Goal: Information Seeking & Learning: Learn about a topic

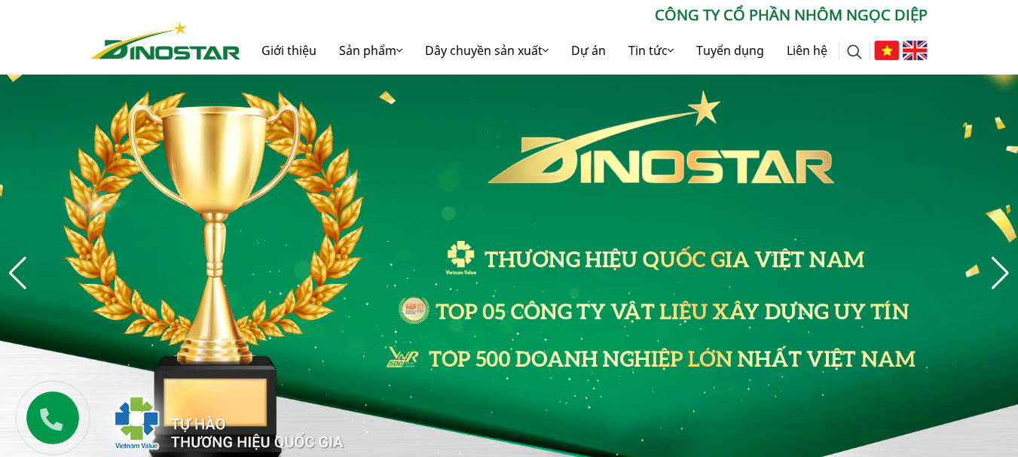
click at [909, 49] on img at bounding box center [915, 51] width 25 height 20
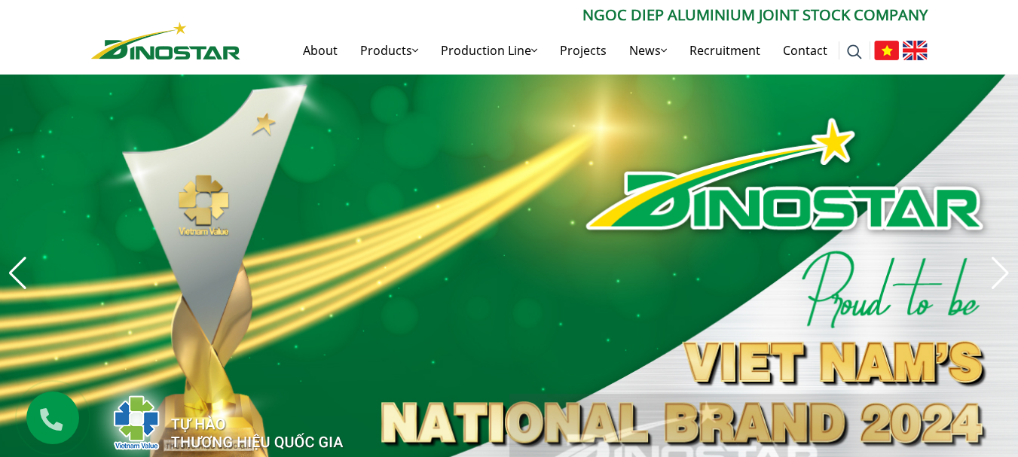
click at [880, 52] on img at bounding box center [886, 51] width 25 height 20
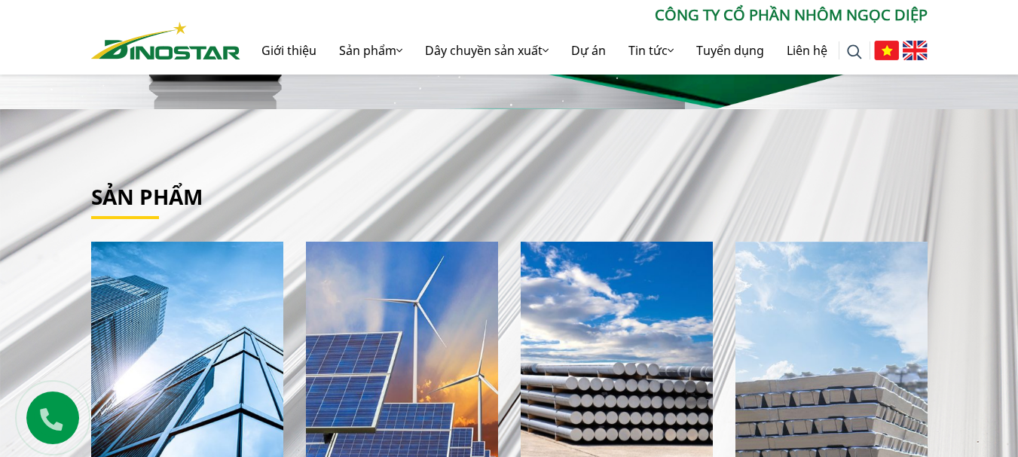
scroll to position [75, 0]
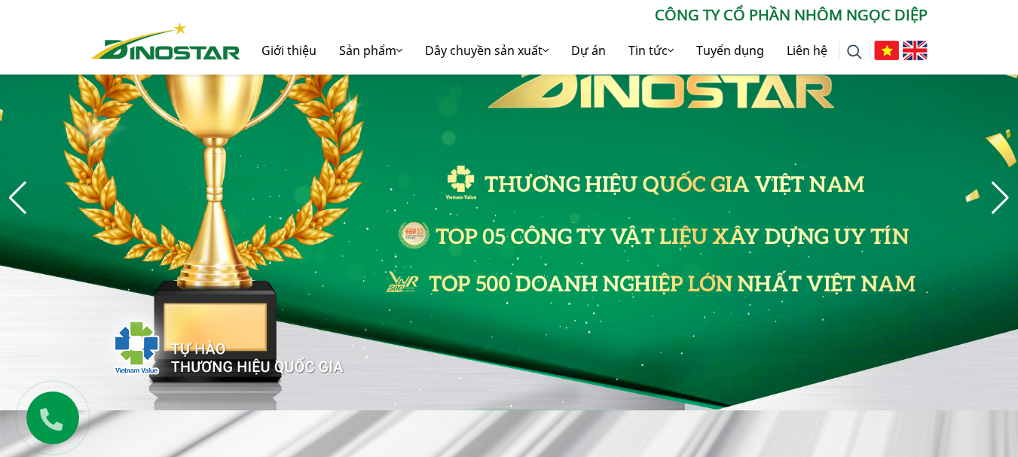
click at [910, 49] on img at bounding box center [915, 51] width 25 height 20
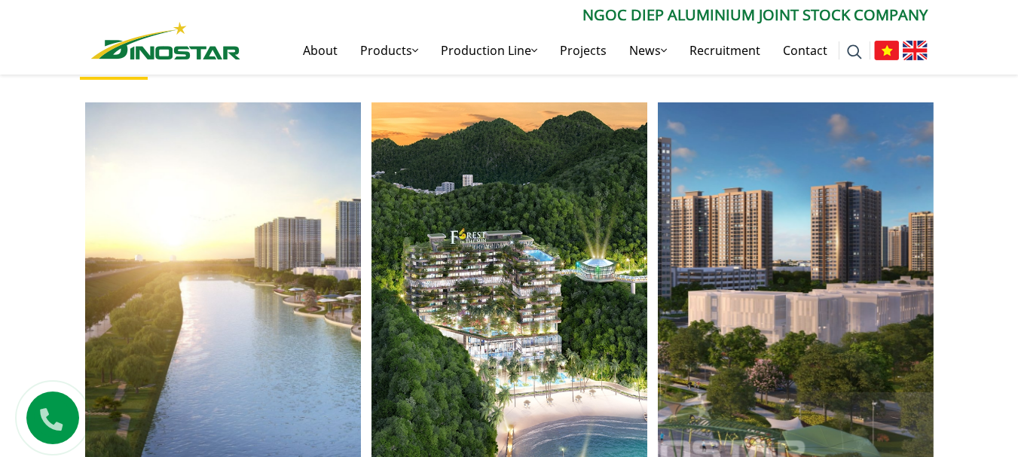
scroll to position [2336, 0]
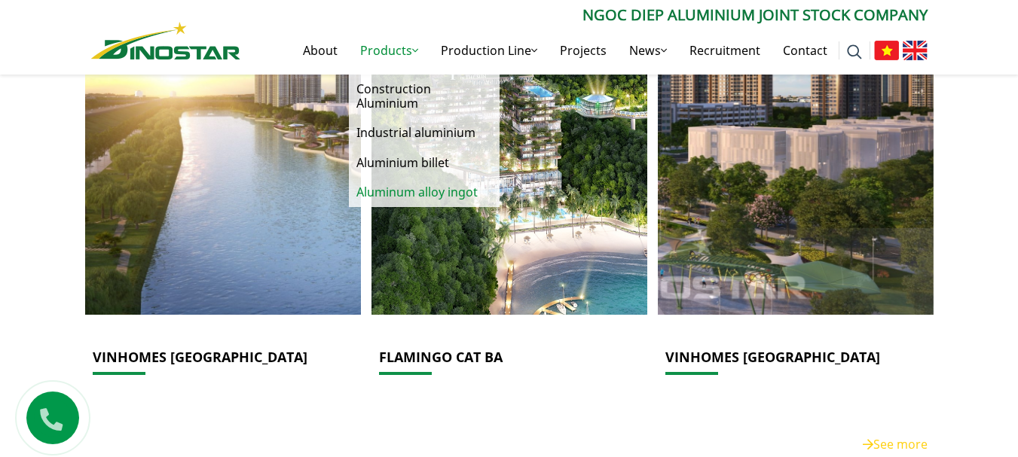
click at [412, 191] on link "Aluminum alloy ingot" at bounding box center [424, 192] width 151 height 29
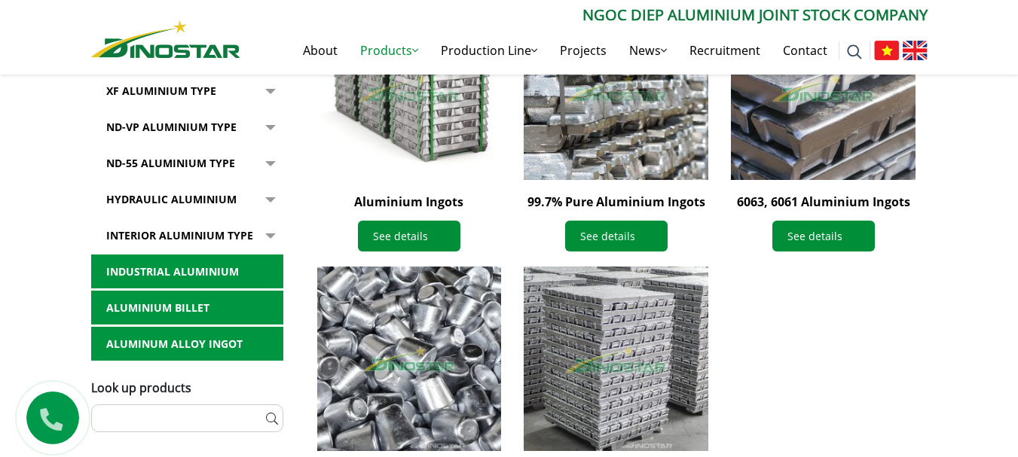
scroll to position [528, 0]
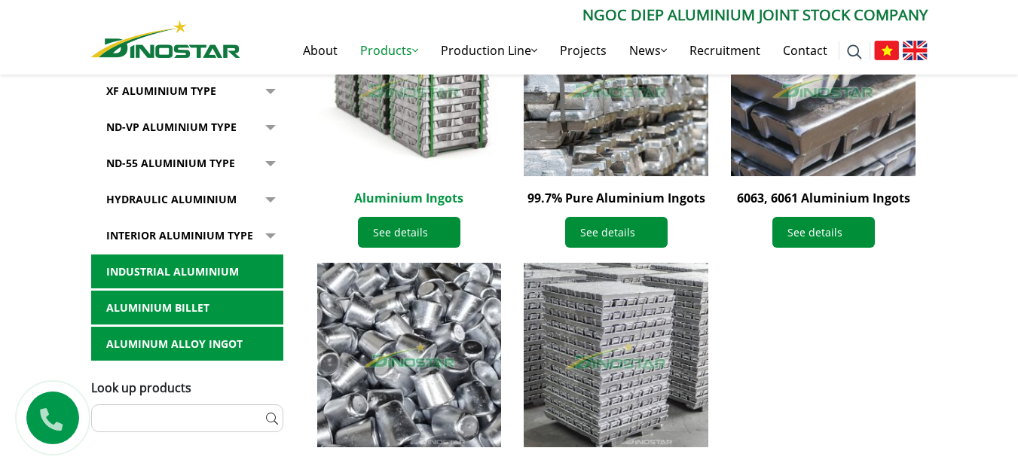
click at [431, 200] on link "Aluminium Ingots" at bounding box center [408, 198] width 109 height 17
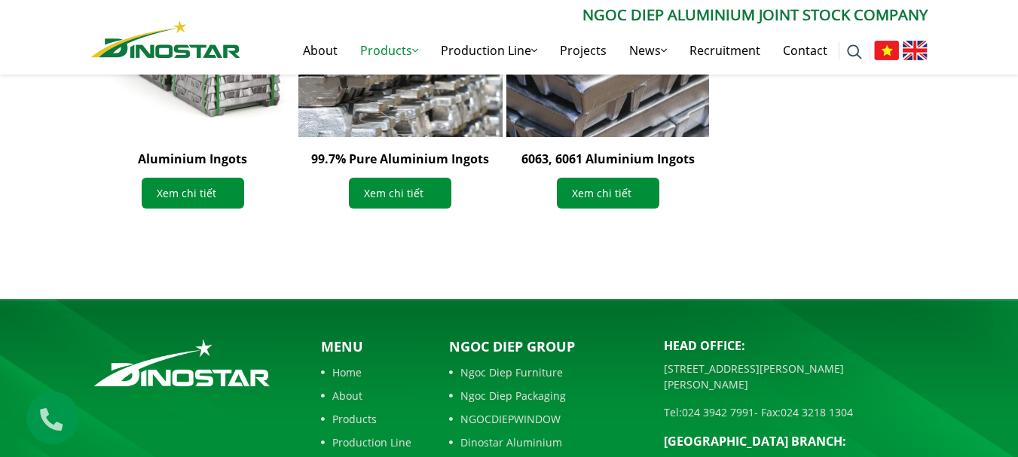
scroll to position [1505, 0]
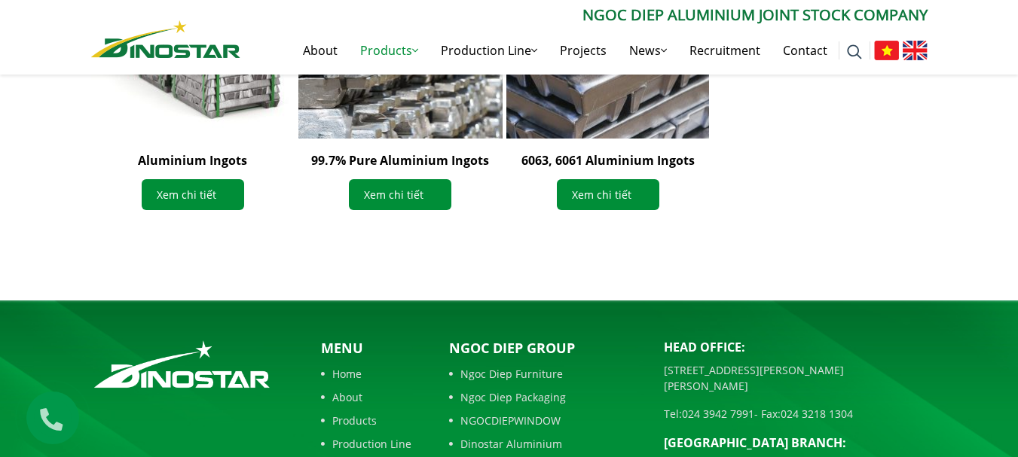
click at [886, 50] on img at bounding box center [886, 51] width 25 height 20
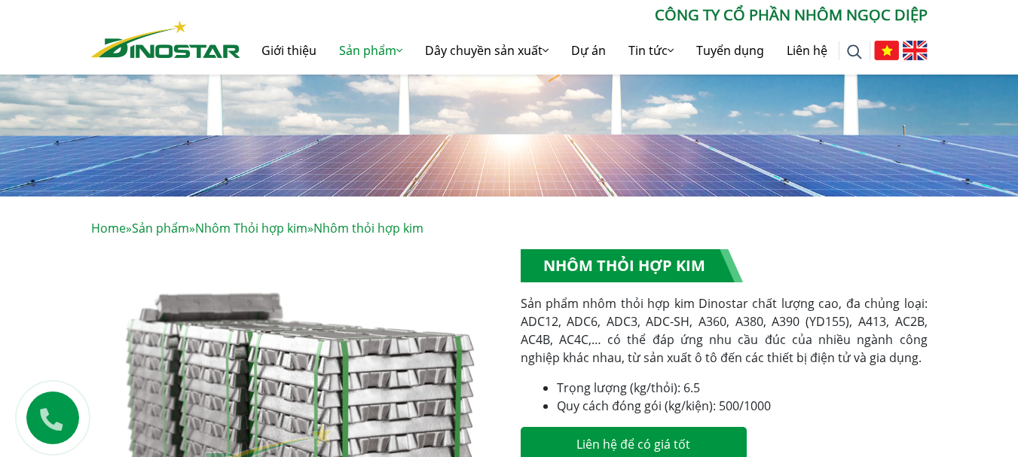
scroll to position [151, 0]
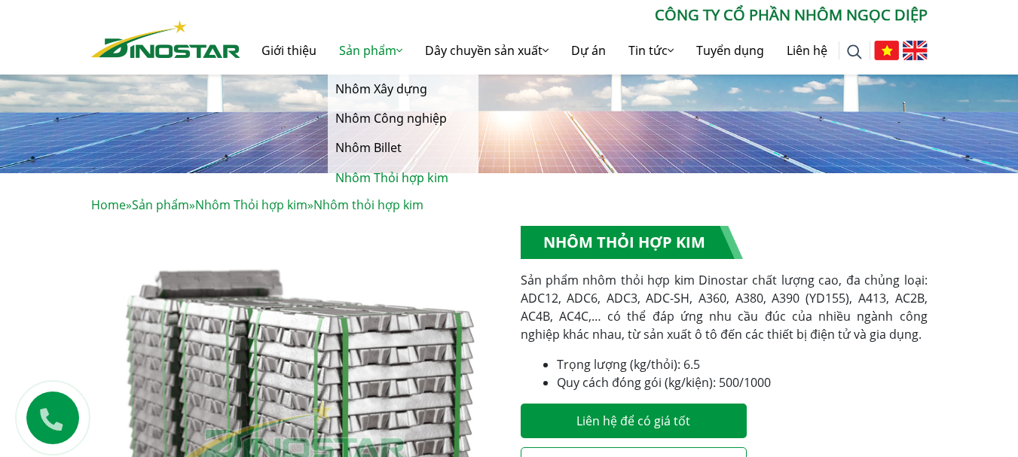
click at [368, 179] on link "Nhôm Thỏi hợp kim" at bounding box center [403, 178] width 151 height 29
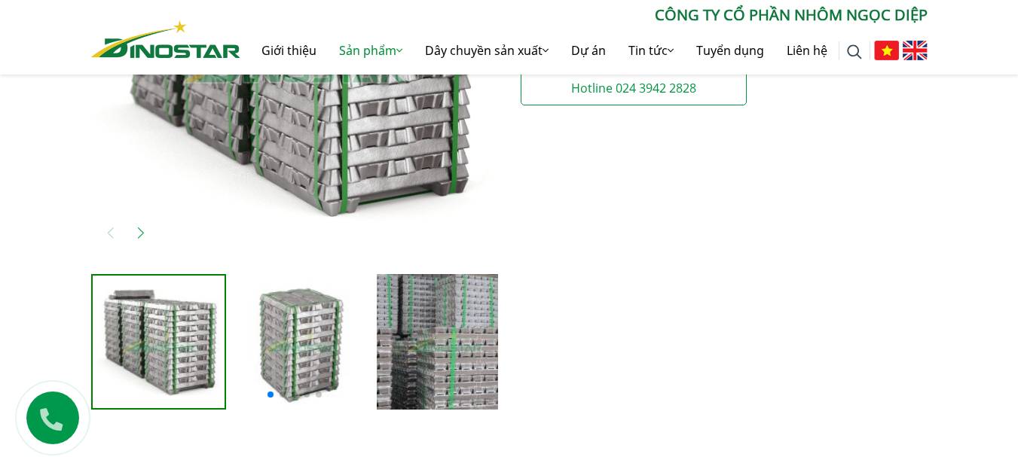
scroll to position [446, 0]
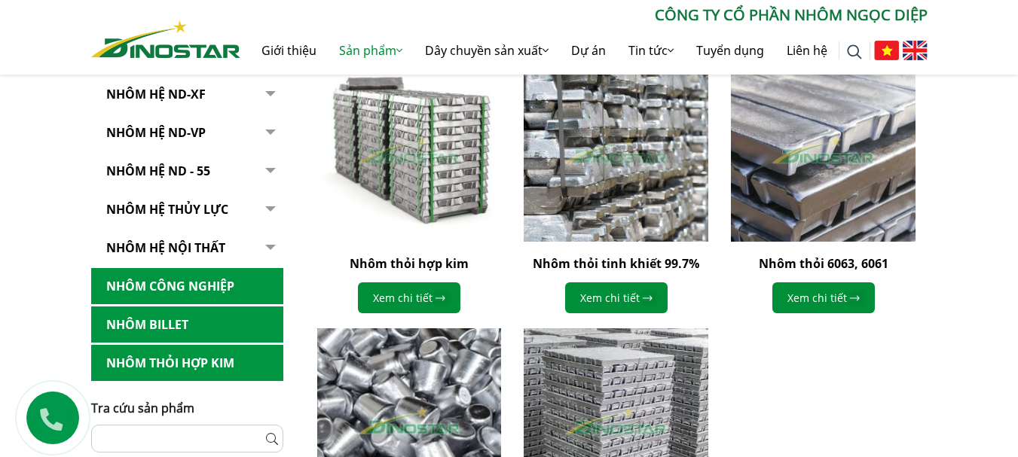
scroll to position [452, 0]
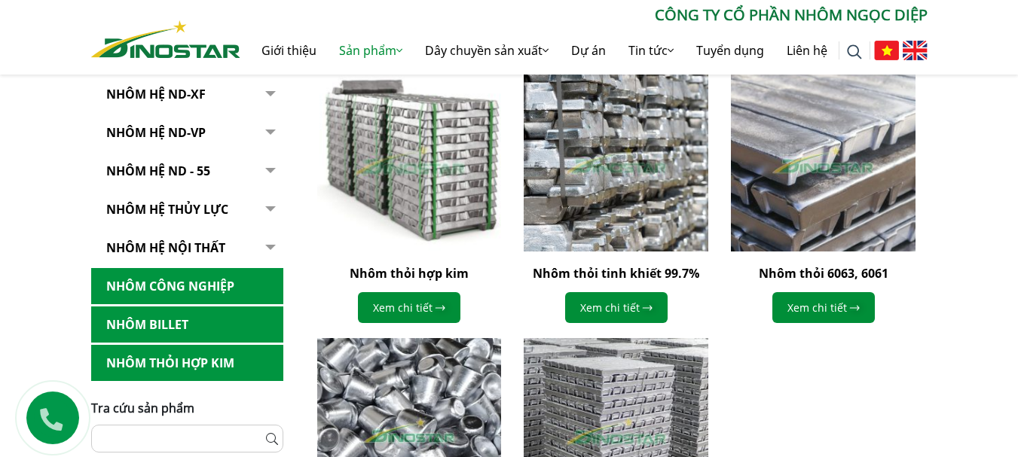
click at [440, 185] on img at bounding box center [408, 159] width 203 height 203
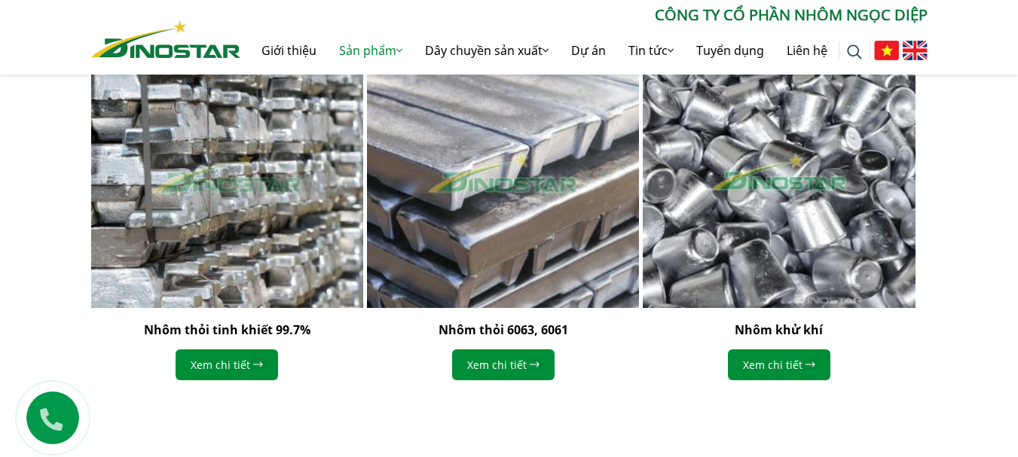
scroll to position [1357, 0]
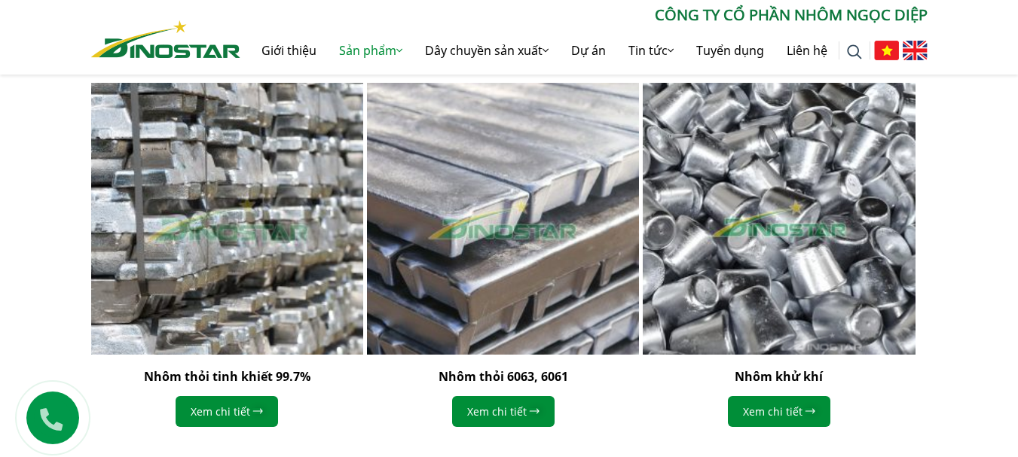
click at [273, 175] on img "1 / 4" at bounding box center [226, 218] width 299 height 299
